Goal: Task Accomplishment & Management: Manage account settings

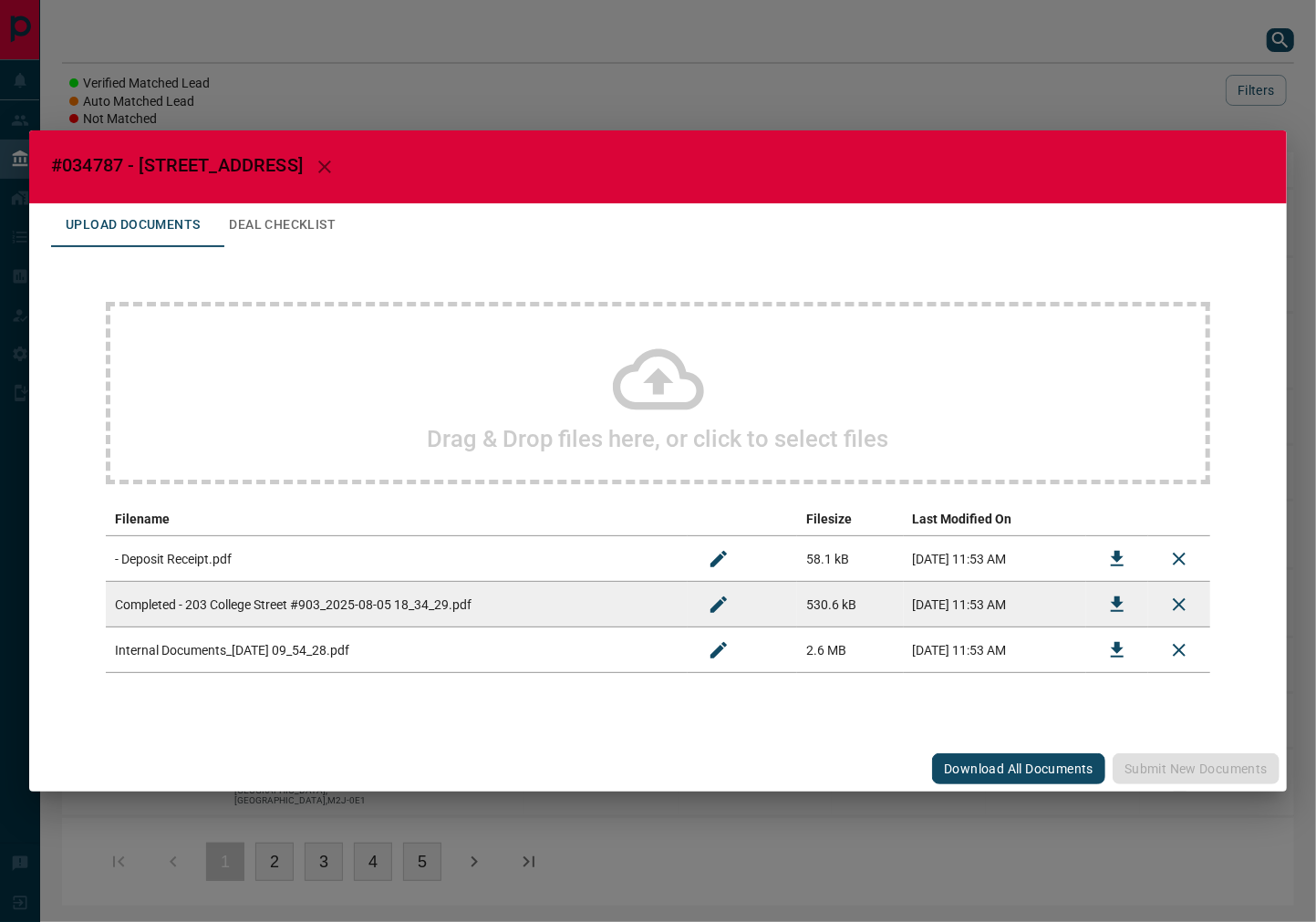
click at [95, 161] on span "#034787 - [STREET_ADDRESS]" at bounding box center [177, 164] width 252 height 22
copy span "034787"
click at [1105, 600] on button "Download" at bounding box center [1118, 605] width 44 height 44
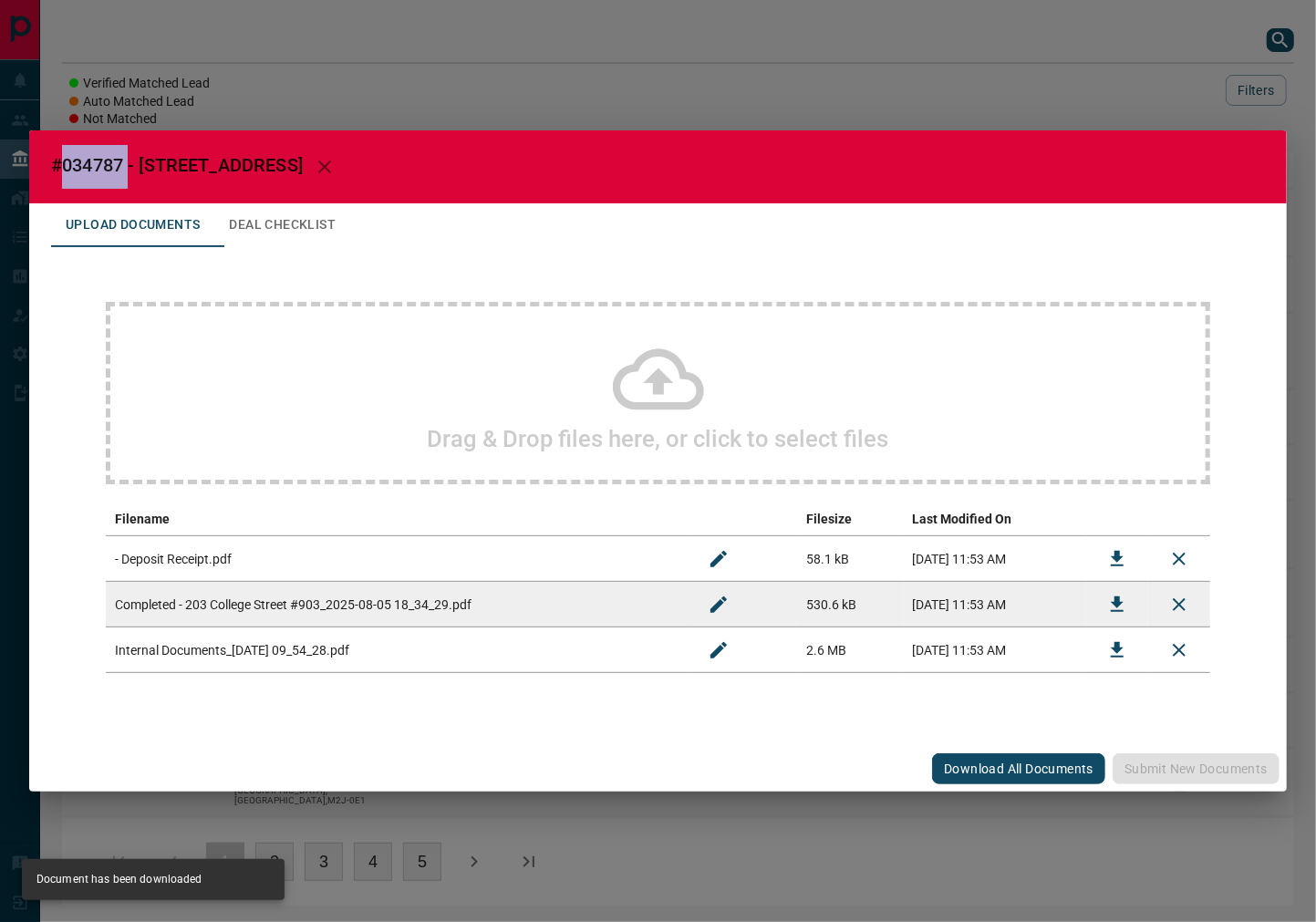
click at [1109, 548] on icon "Download" at bounding box center [1117, 559] width 22 height 22
click at [284, 224] on button "Deal Checklist" at bounding box center [282, 226] width 136 height 44
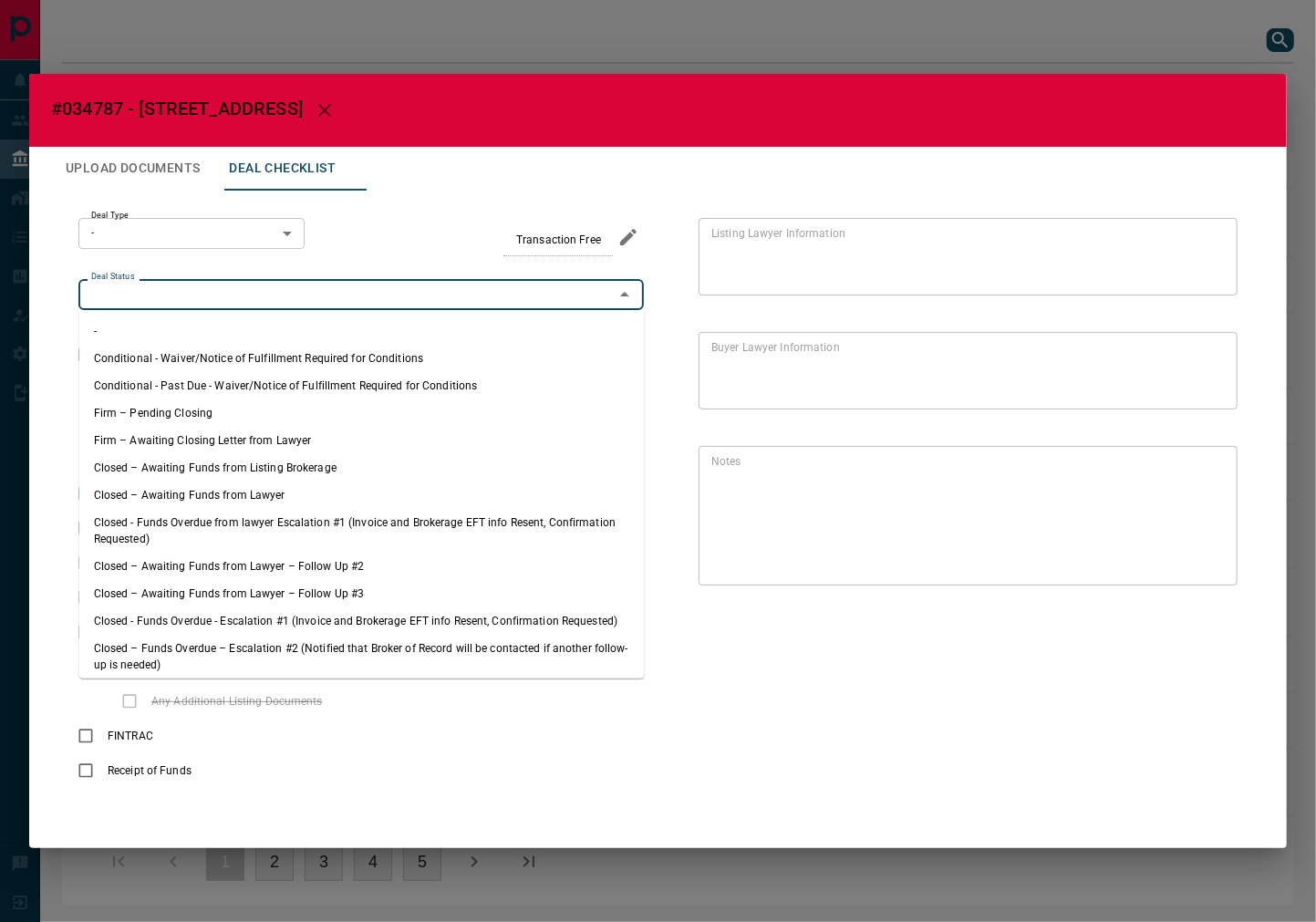
click at [254, 295] on input "Deal Status" at bounding box center [346, 294] width 525 height 20
click at [261, 401] on li "Firm – Pending Closing" at bounding box center [362, 413] width 565 height 27
type input "**********"
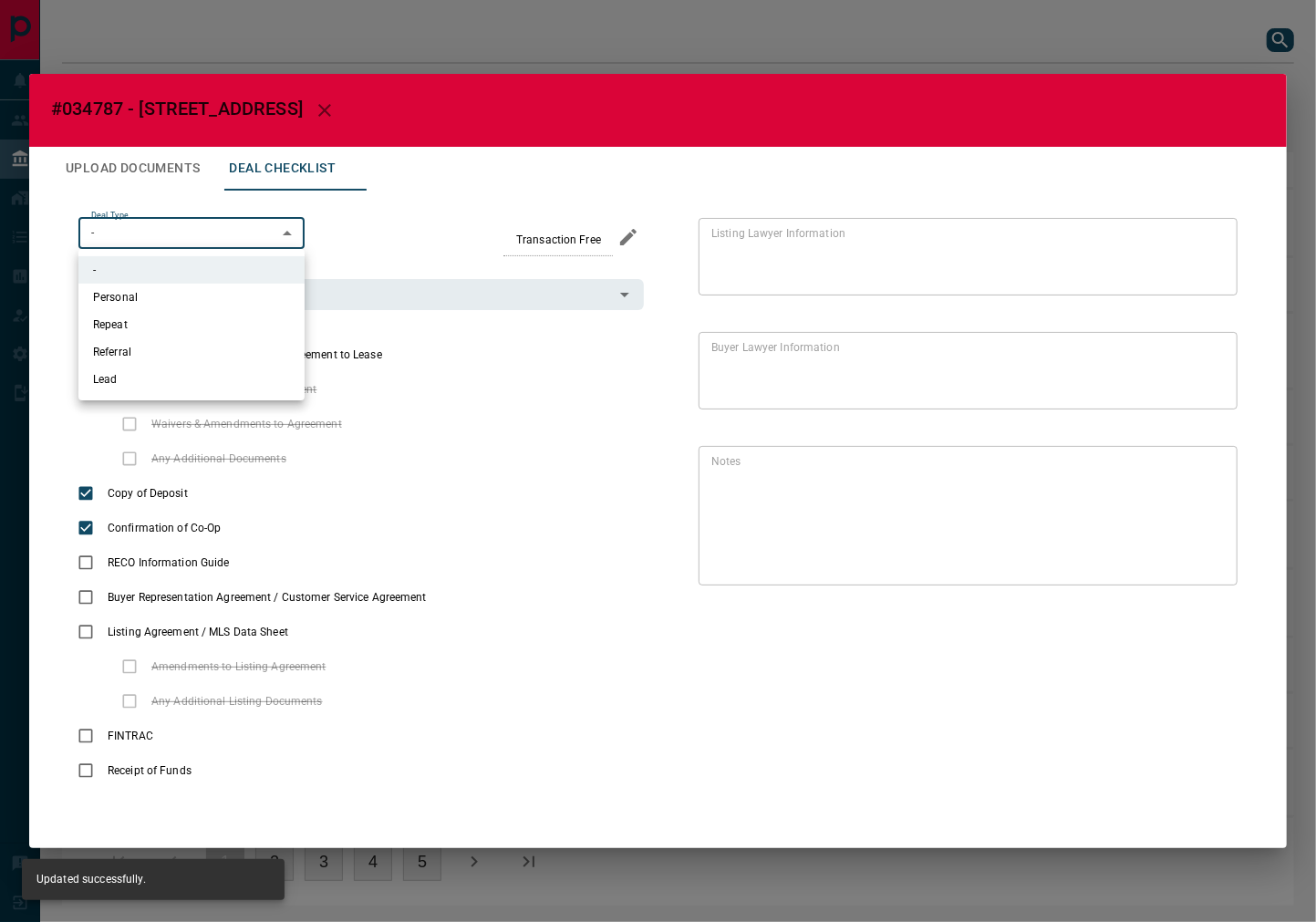
click at [149, 229] on body "Lead Transfers Leads Deals Listings Campaigns Quota Rules Agent Quotas Admin Mo…" at bounding box center [658, 461] width 1316 height 924
click at [169, 380] on li "Lead" at bounding box center [191, 379] width 226 height 27
type input "*"
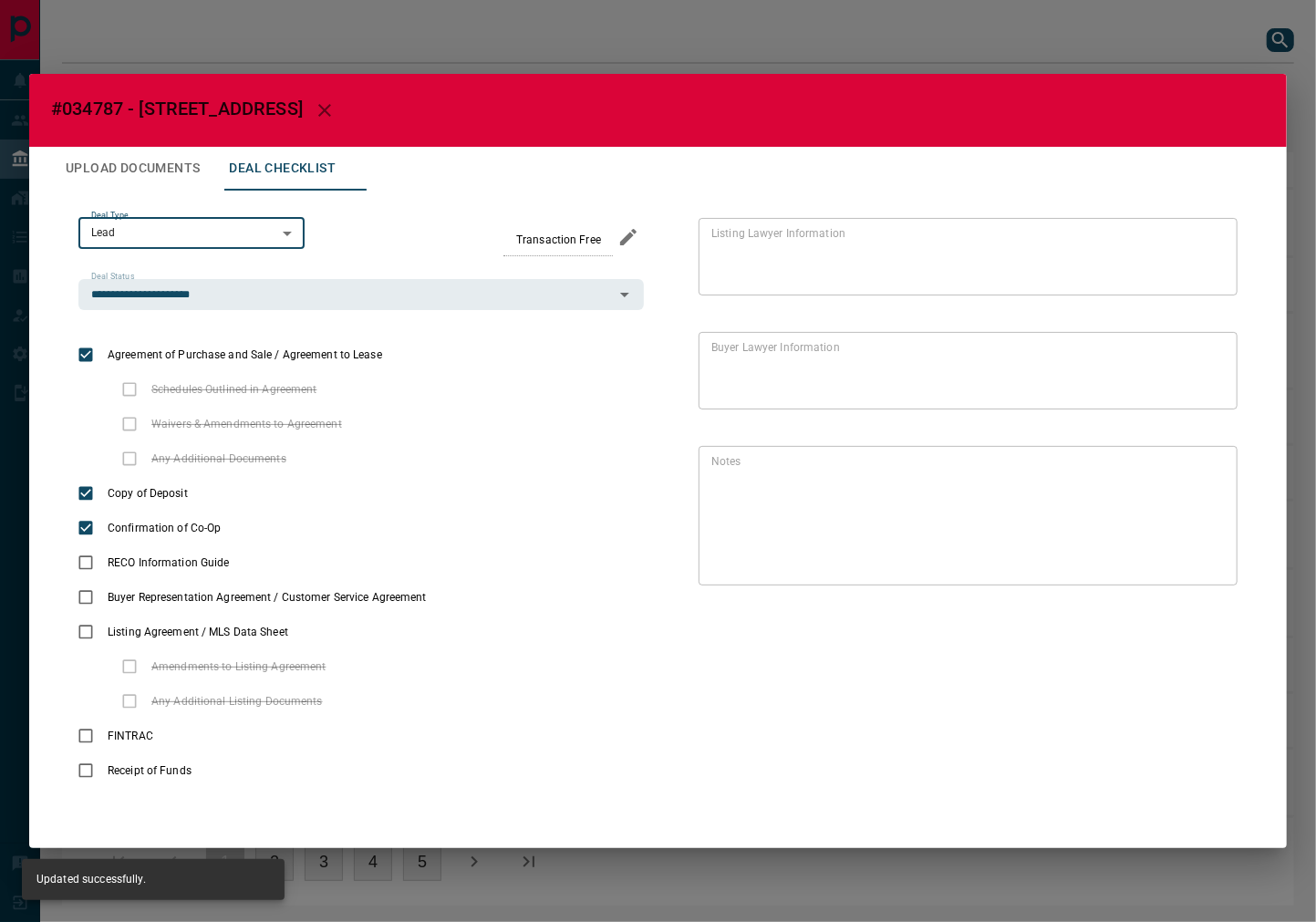
click at [174, 160] on button "Upload Documents" at bounding box center [133, 169] width 163 height 44
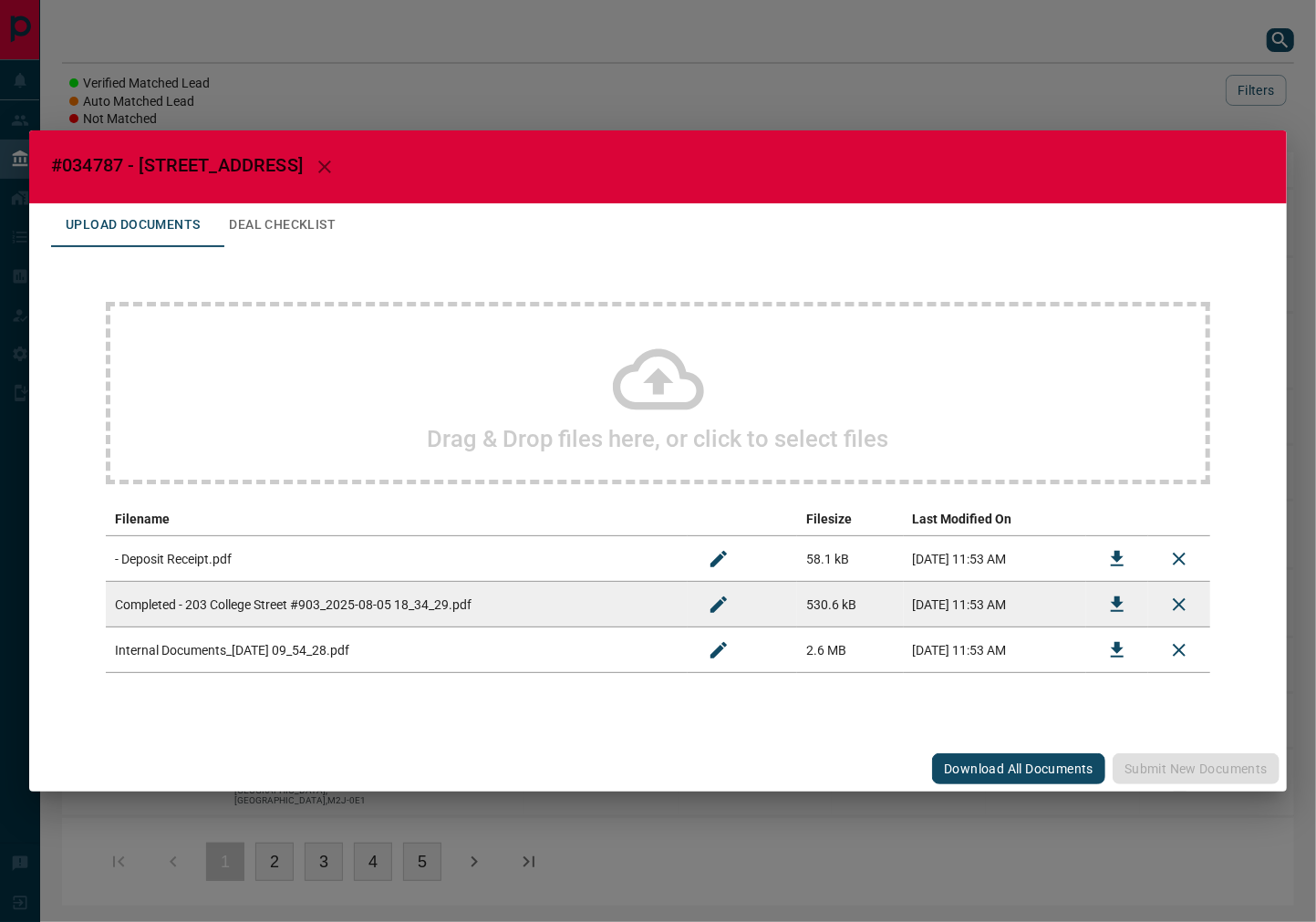
click at [1095, 648] on td at bounding box center [1117, 650] width 62 height 45
click at [1105, 648] on button "Download" at bounding box center [1118, 651] width 44 height 44
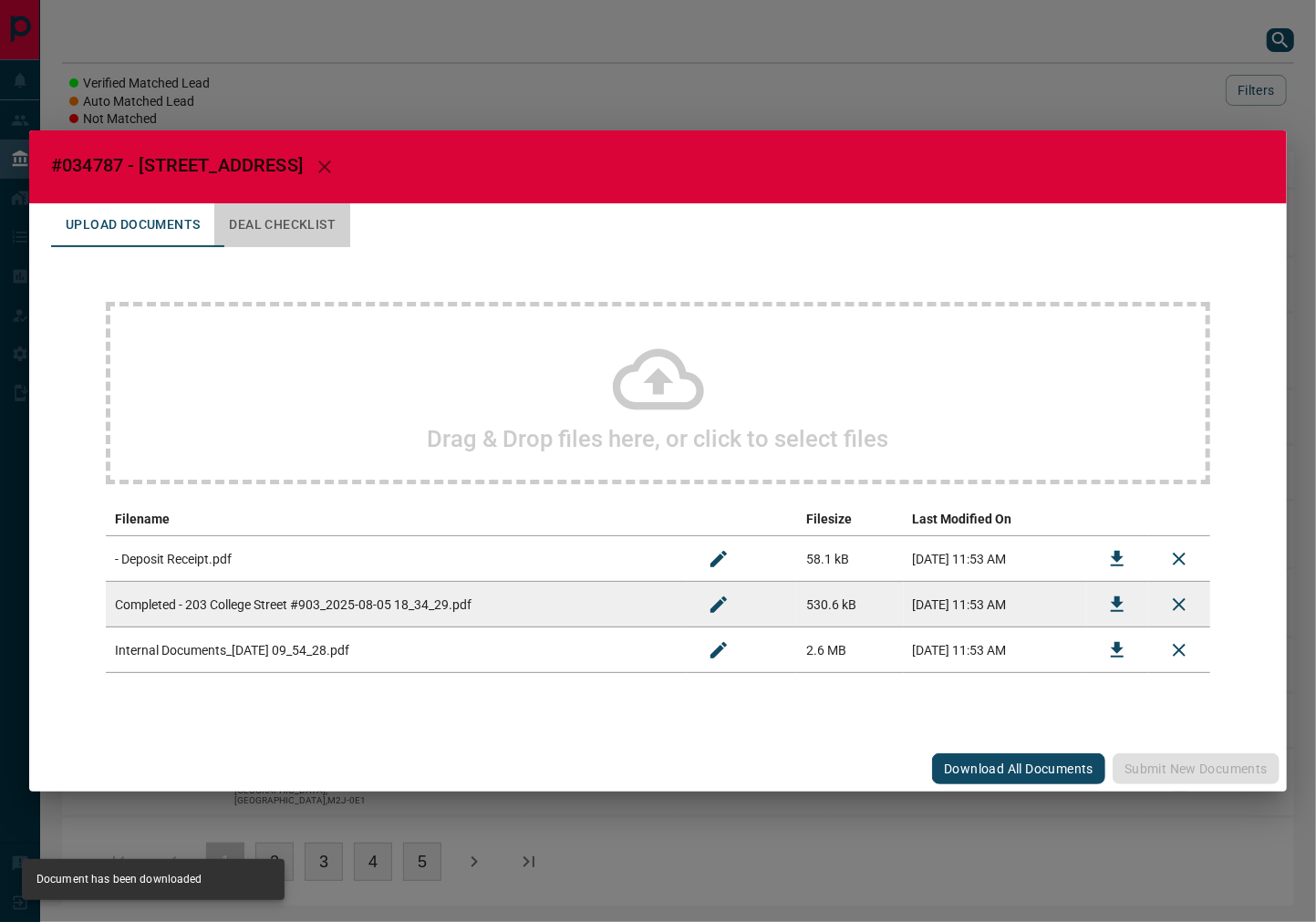
click at [276, 237] on button "Deal Checklist" at bounding box center [282, 226] width 136 height 44
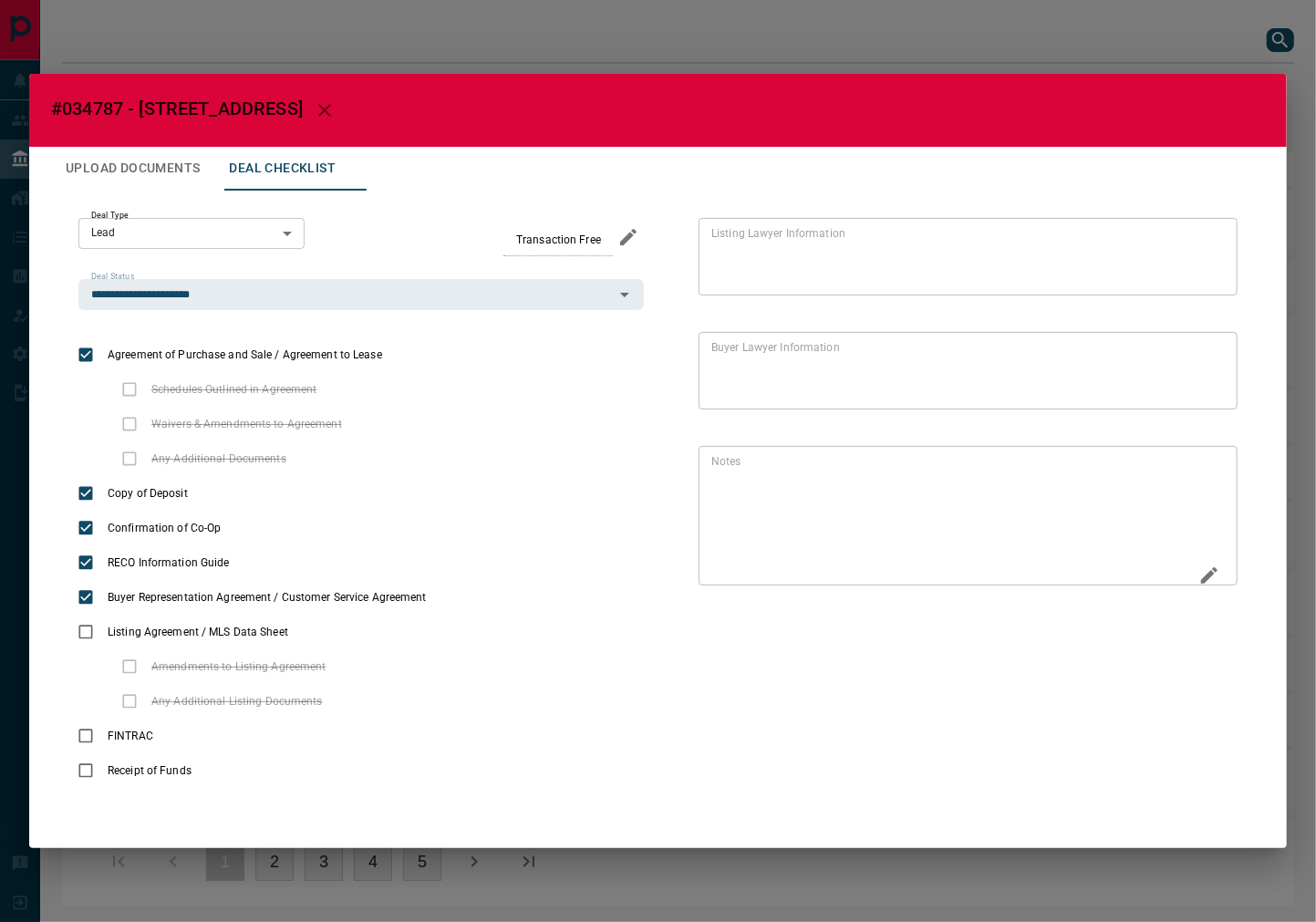
click at [1214, 578] on icon "Edit" at bounding box center [1209, 575] width 22 height 22
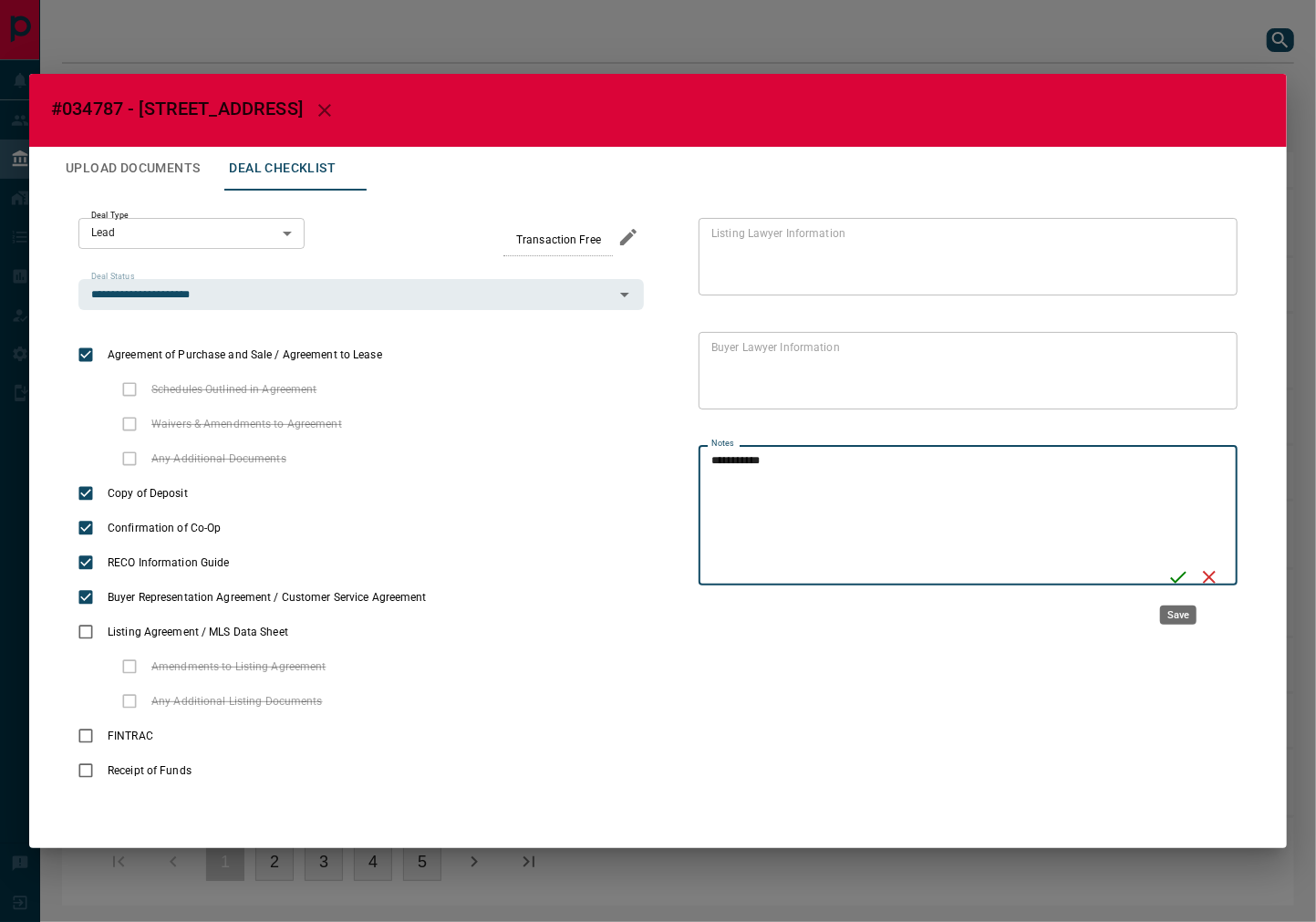
type textarea "**********"
click at [1180, 572] on icon "Save" at bounding box center [1178, 577] width 22 height 22
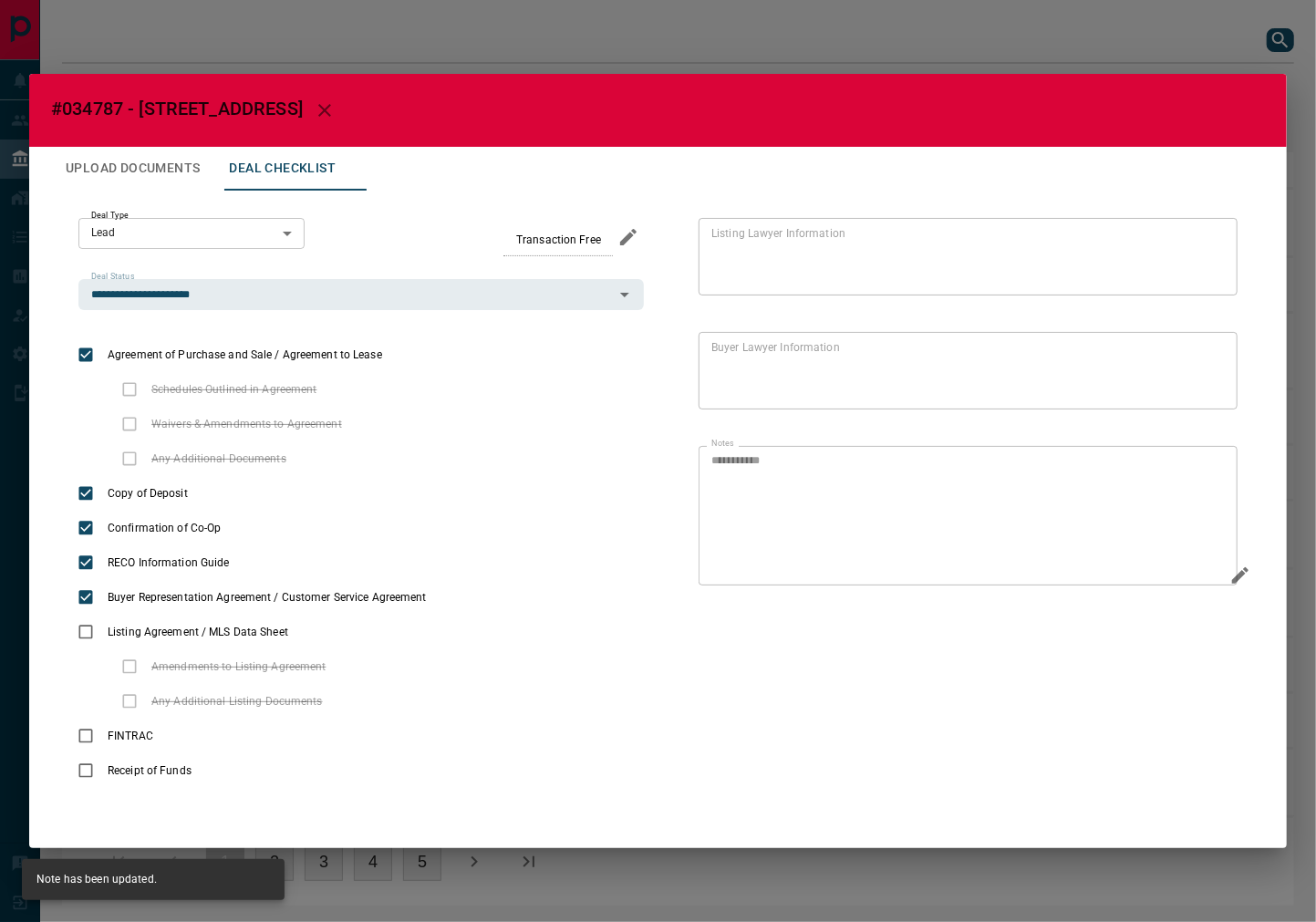
drag, startPoint x: 138, startPoint y: 173, endPoint x: 258, endPoint y: 18, distance: 196.0
click at [138, 173] on button "Upload Documents" at bounding box center [133, 169] width 163 height 44
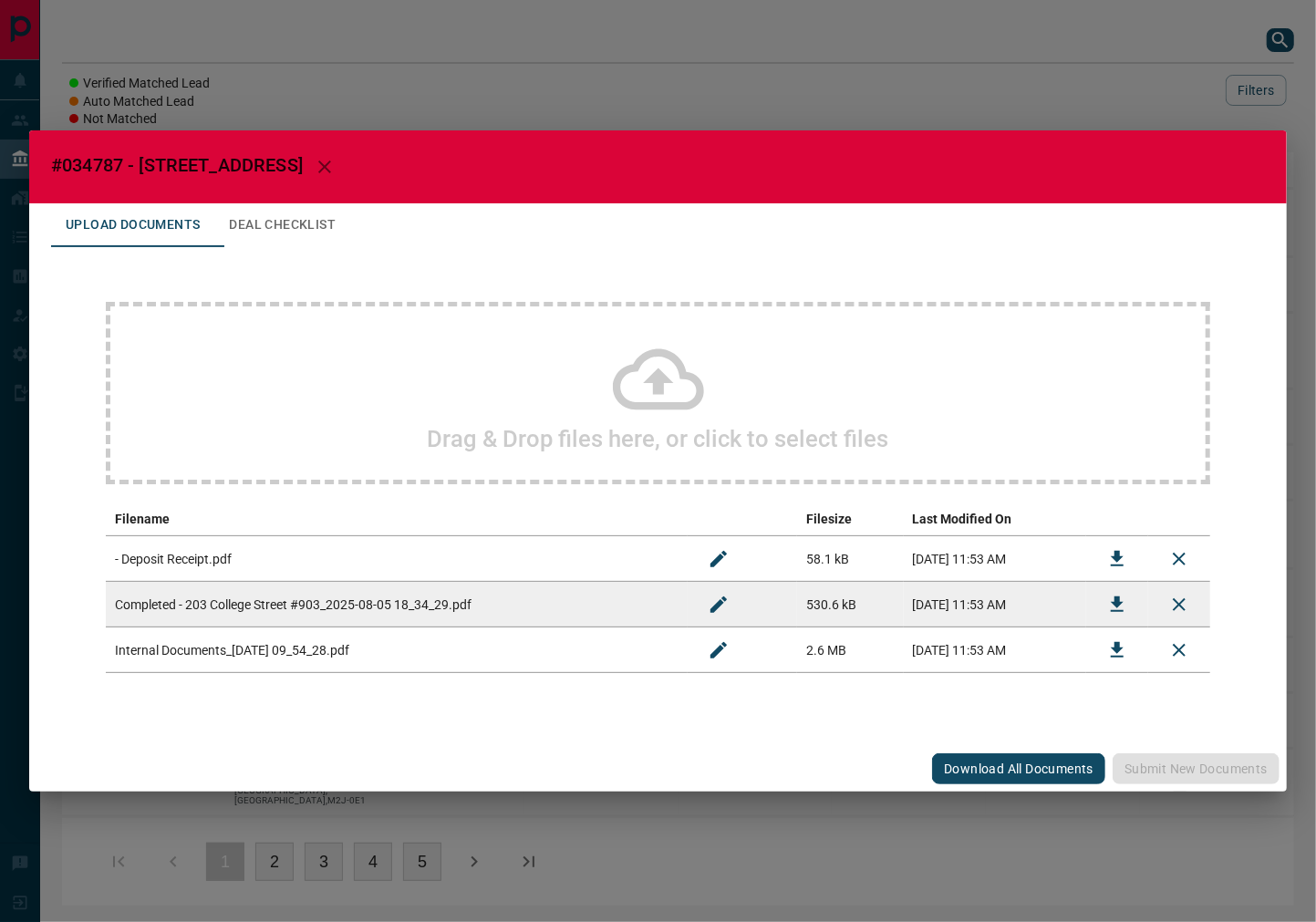
click at [293, 244] on button "Deal Checklist" at bounding box center [282, 226] width 136 height 44
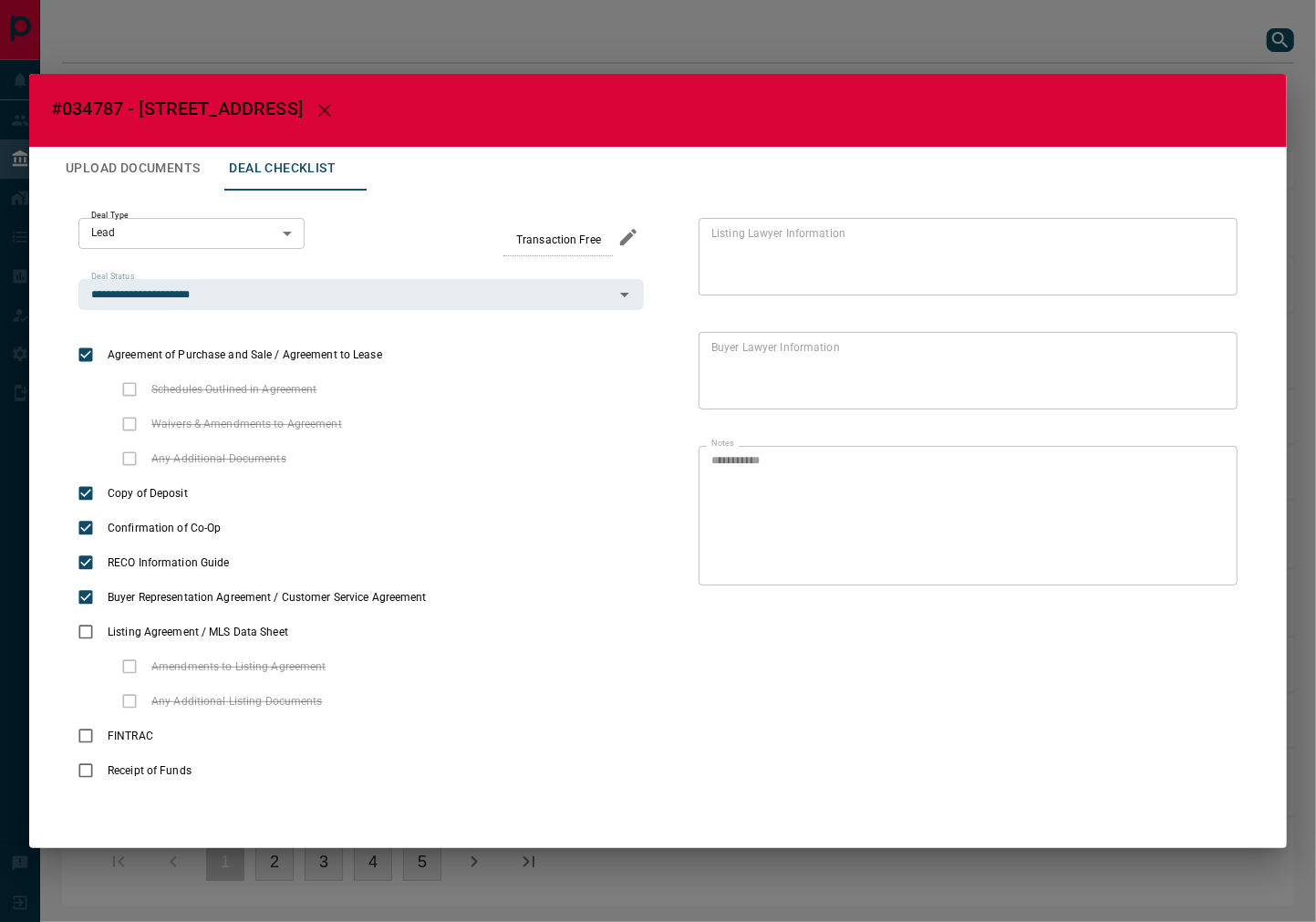
click at [177, 217] on body "Lead Transfers Leads Deals Listings Campaigns Quota Rules Agent Quotas Admin Mo…" at bounding box center [658, 461] width 1316 height 924
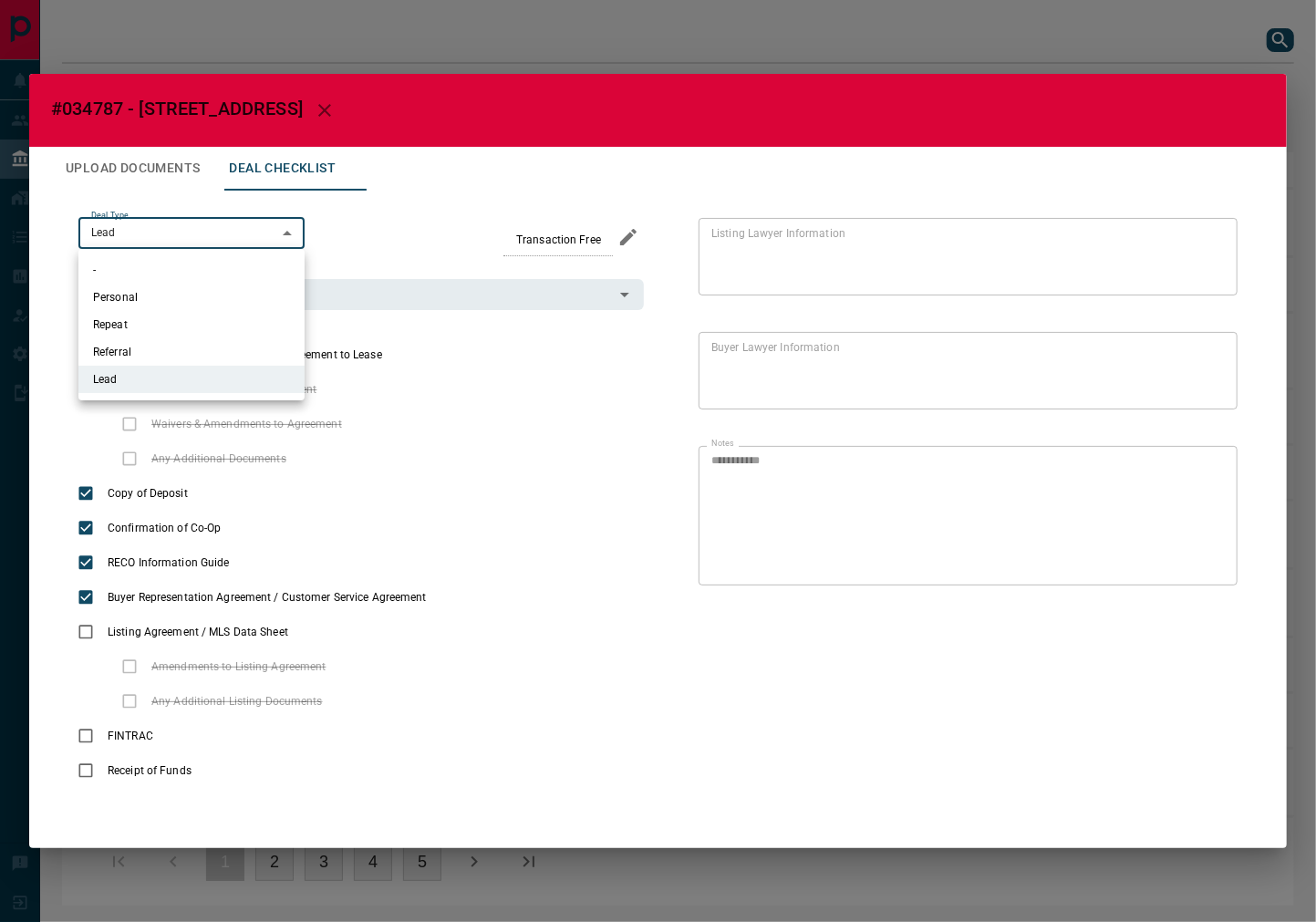
click at [111, 173] on div at bounding box center [658, 461] width 1316 height 922
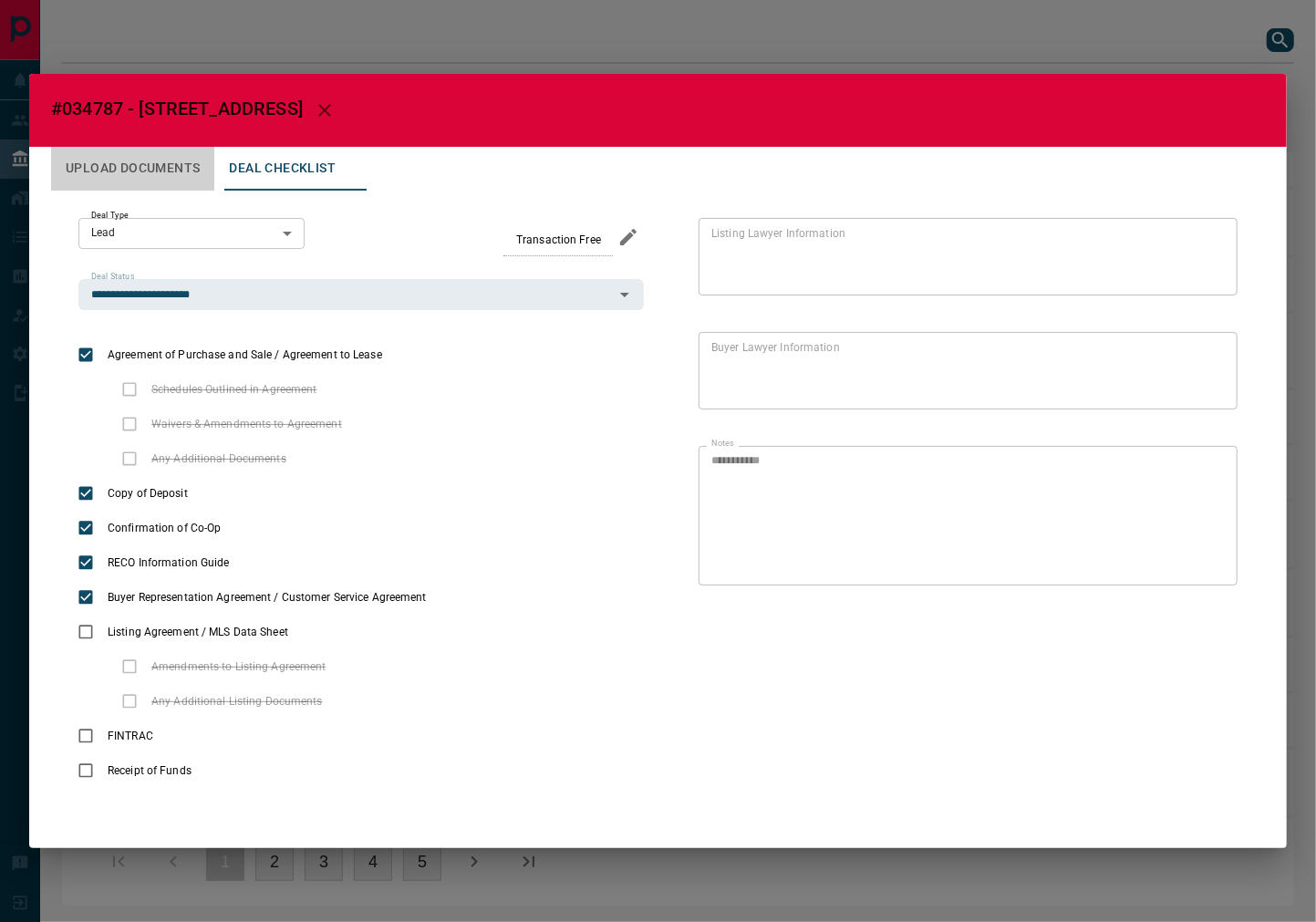
click at [151, 167] on button "Upload Documents" at bounding box center [133, 169] width 163 height 44
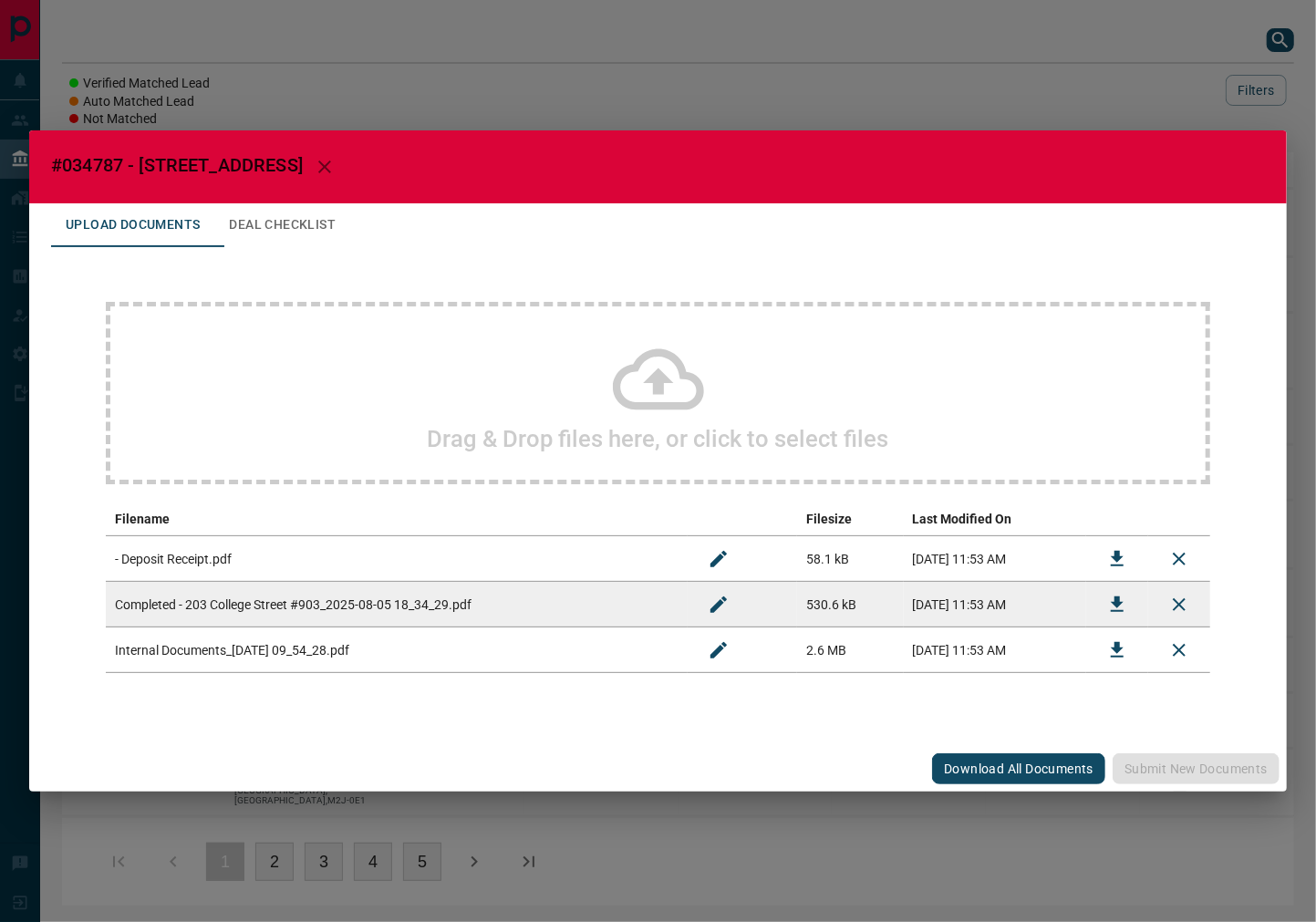
click at [496, 401] on div "Drag & Drop files here, or click to select files" at bounding box center [658, 393] width 1105 height 183
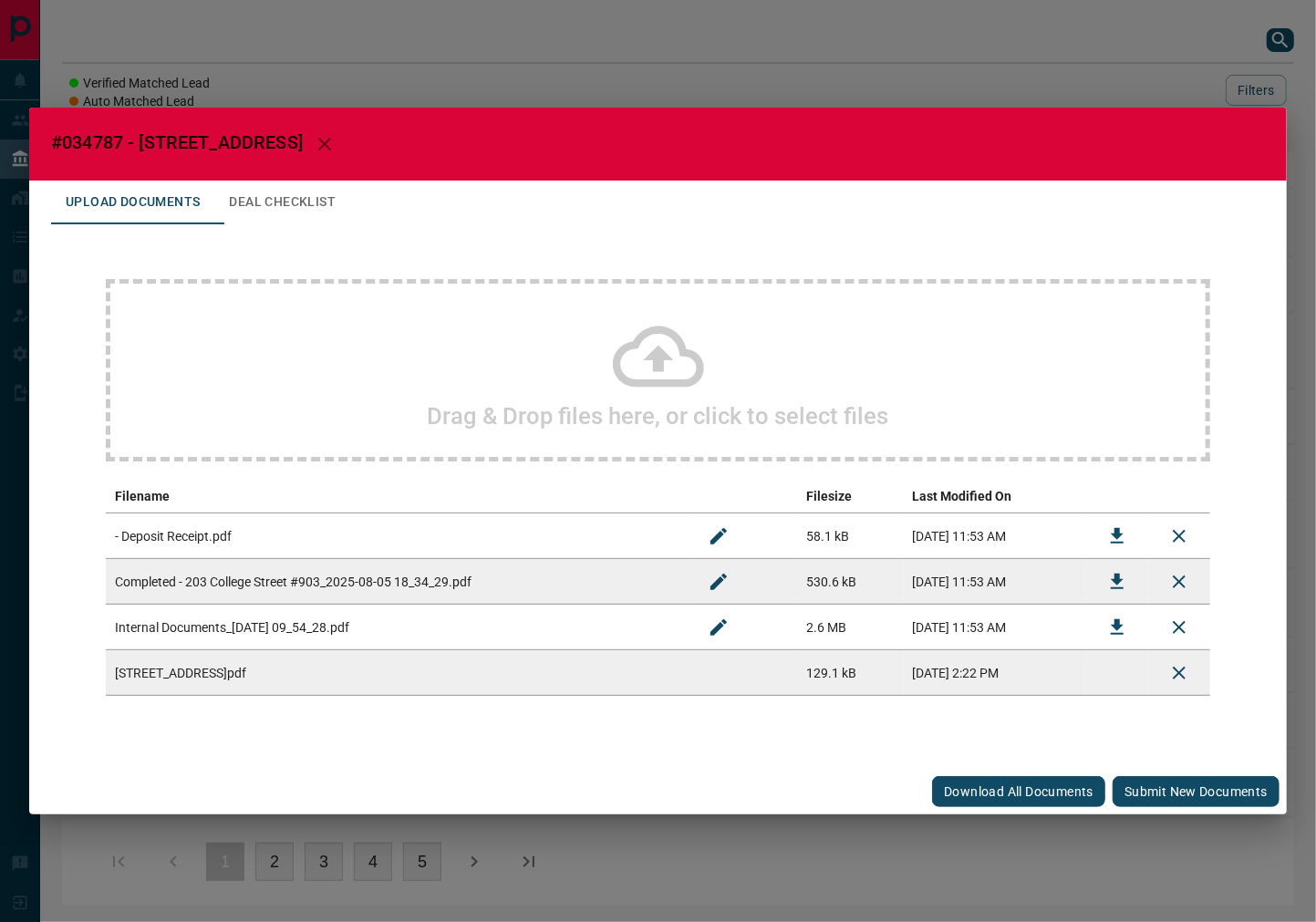
click at [1169, 794] on button "Submit new documents" at bounding box center [1197, 791] width 167 height 31
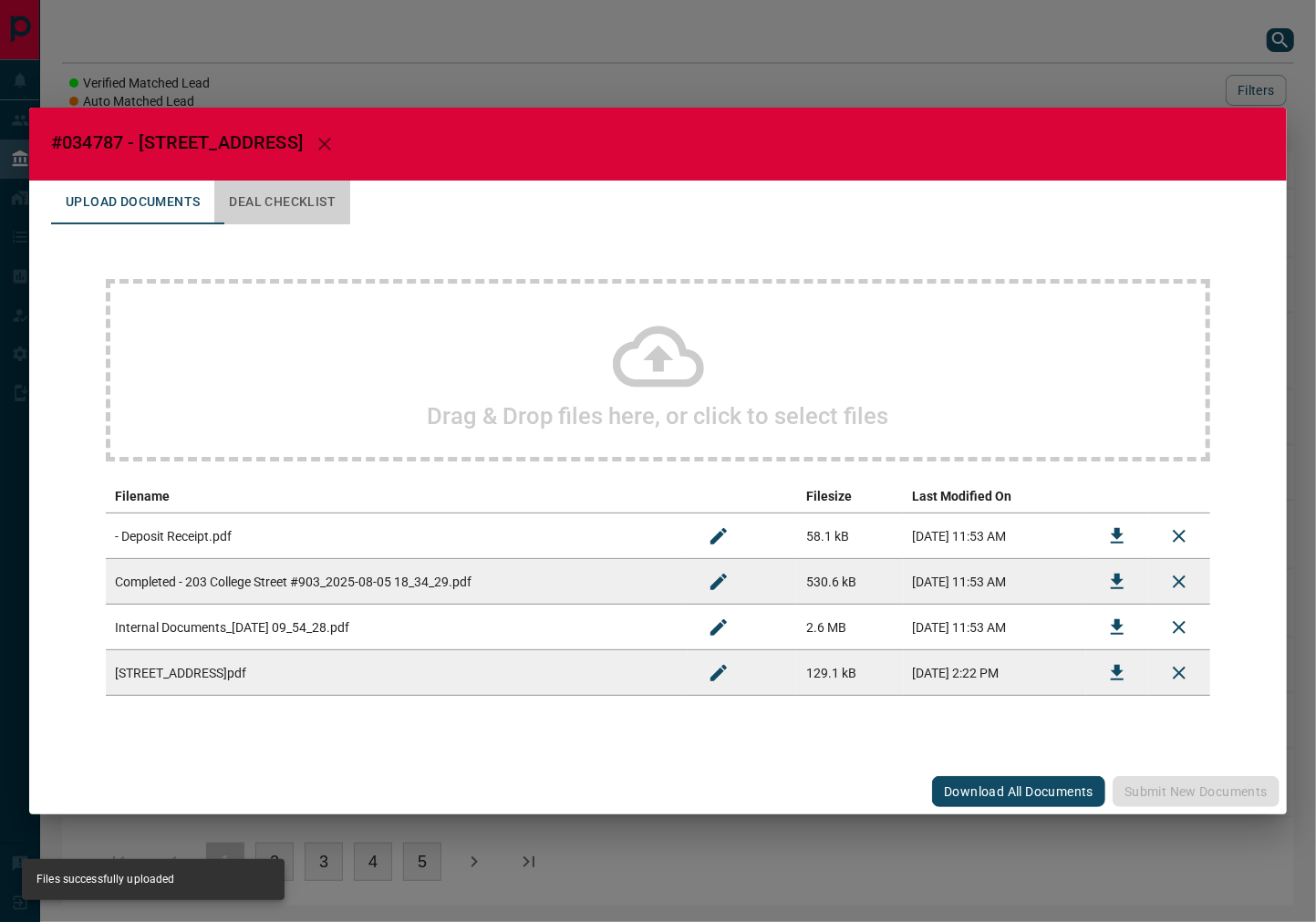
click at [256, 216] on button "Deal Checklist" at bounding box center [282, 203] width 136 height 44
